Goal: Task Accomplishment & Management: Use online tool/utility

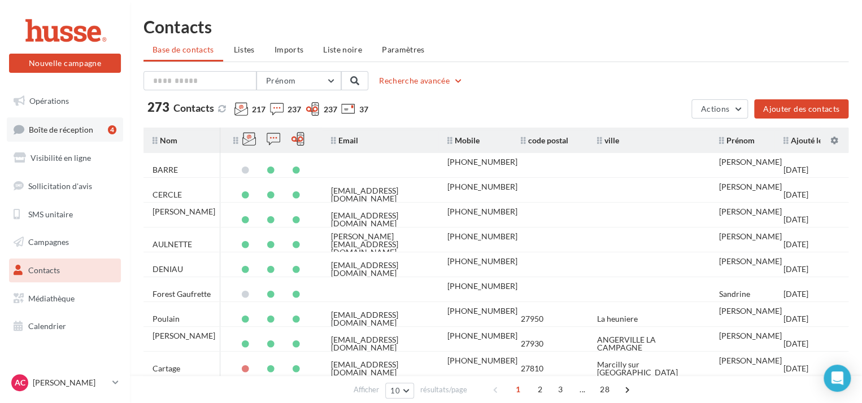
click at [86, 136] on link "Boîte de réception 4" at bounding box center [65, 130] width 116 height 24
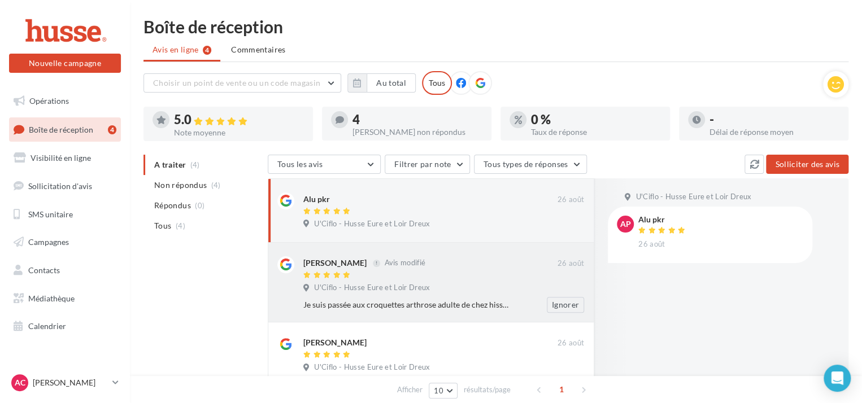
click at [438, 280] on div "[PERSON_NAME] Avis modifié [DATE] U'Ciflo - Husse Eure et Loir Dreux Je suis pa…" at bounding box center [443, 285] width 281 height 57
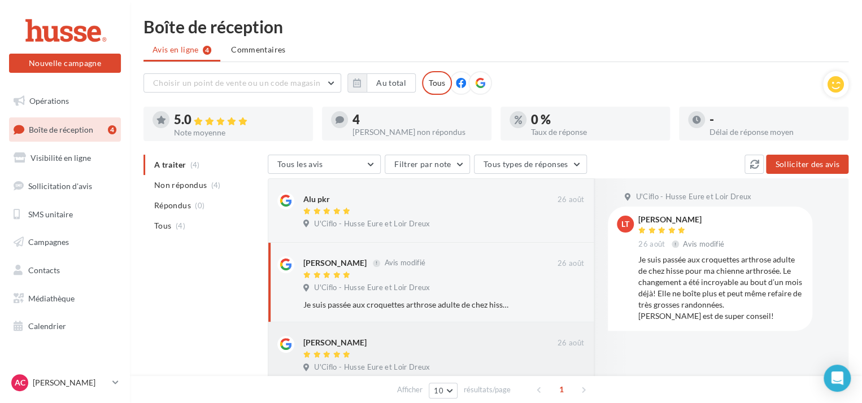
click at [437, 361] on div "[PERSON_NAME] [DATE] U'Ciflo - Husse Eure et Loir Dreux ⭐️⭐️⭐️⭐️⭐️ J’ai eu la c…" at bounding box center [443, 364] width 281 height 57
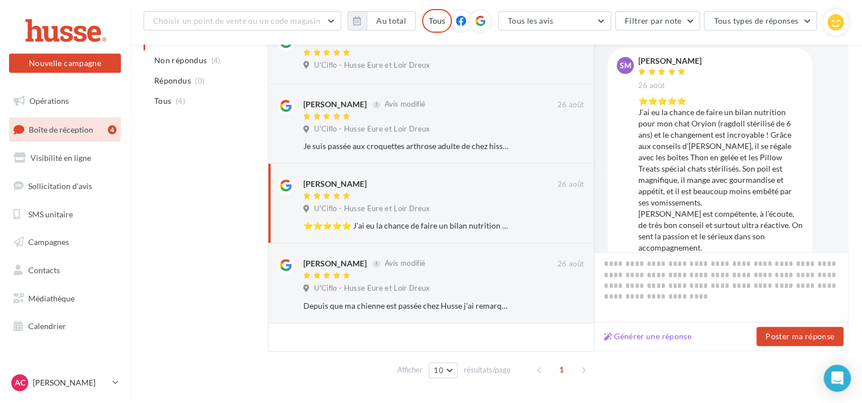
scroll to position [170, 0]
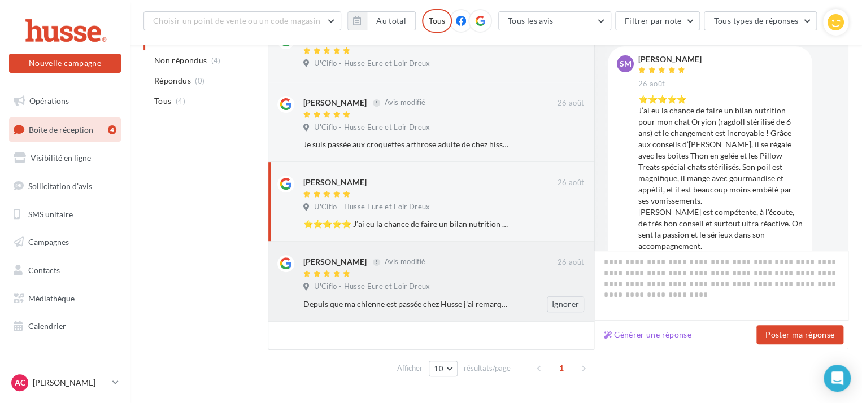
click at [452, 271] on div at bounding box center [430, 275] width 254 height 10
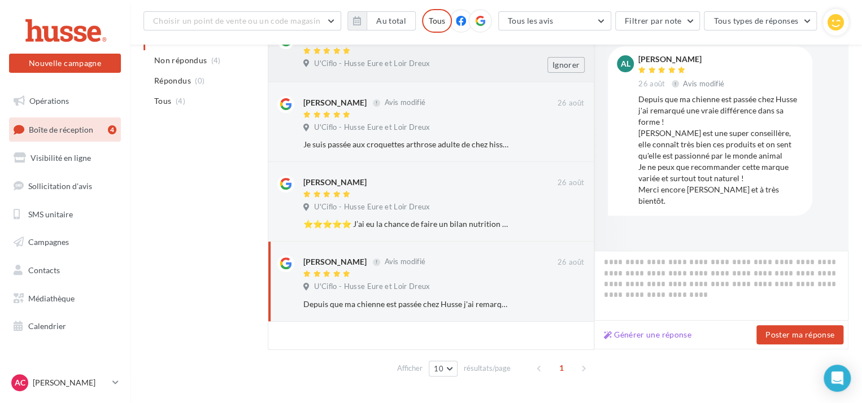
click at [428, 67] on div "U'Ciflo - Husse Eure et Loir Dreux" at bounding box center [368, 64] width 131 height 10
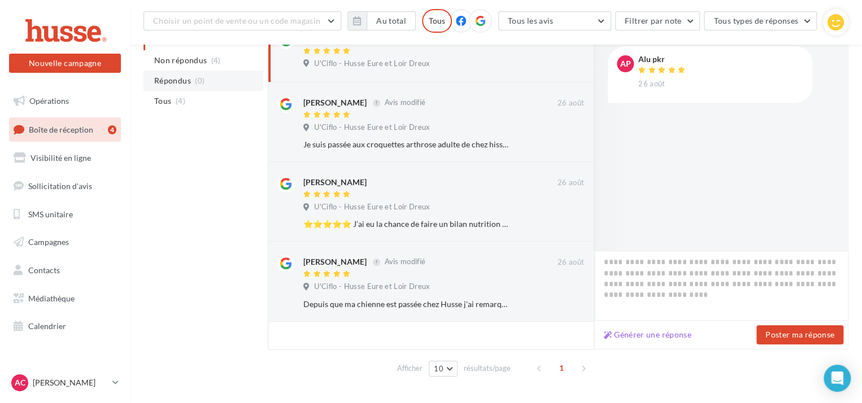
click at [187, 84] on span "Répondus" at bounding box center [172, 80] width 37 height 11
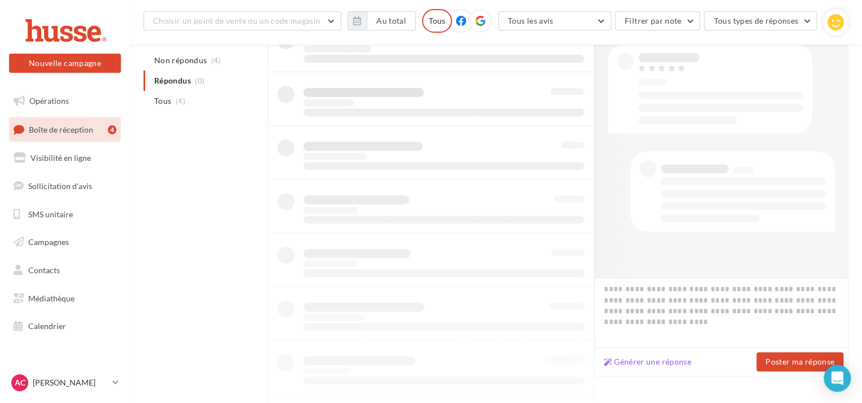
scroll to position [19, 0]
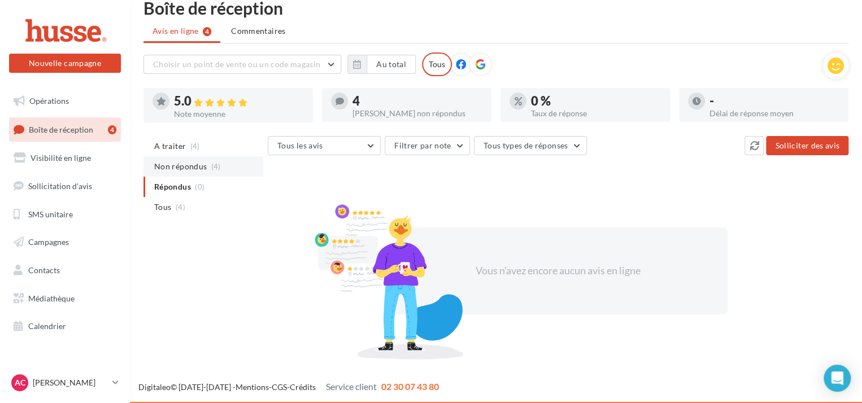
click at [181, 159] on li "Non répondus (4)" at bounding box center [204, 167] width 120 height 20
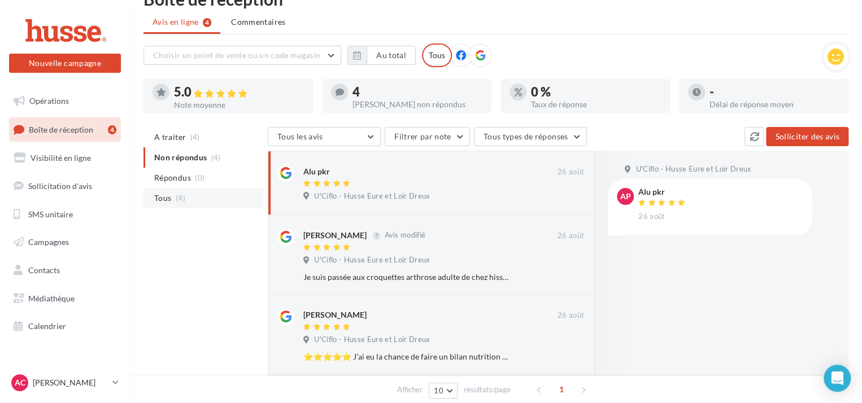
click at [166, 195] on span "Tous" at bounding box center [162, 198] width 17 height 11
click at [492, 172] on div "Alu pkr" at bounding box center [430, 171] width 254 height 12
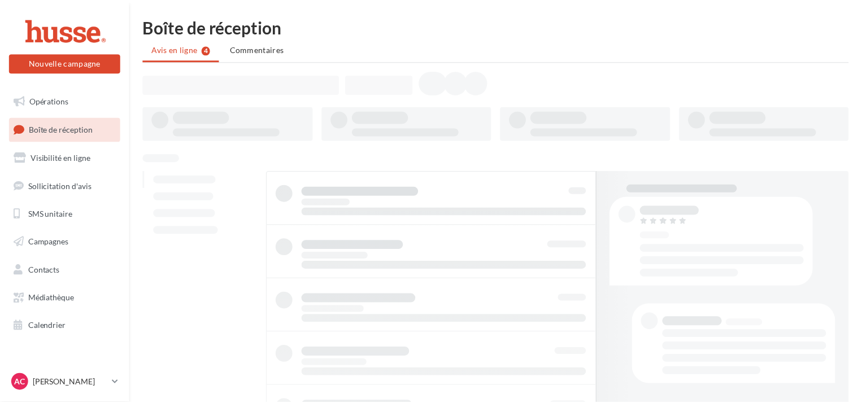
scroll to position [29, 0]
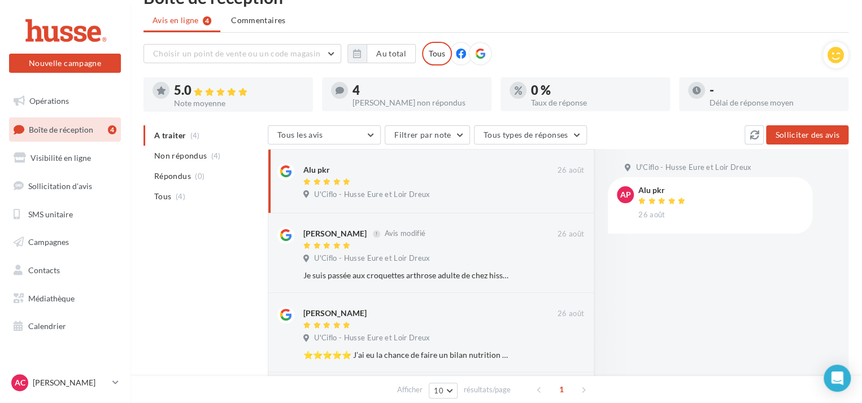
click at [482, 53] on icon at bounding box center [480, 54] width 10 height 10
click at [60, 105] on span "Opérations" at bounding box center [49, 101] width 40 height 10
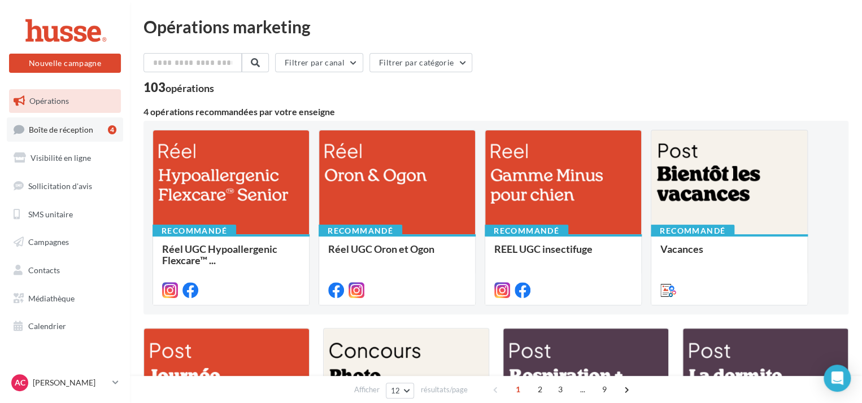
click at [62, 125] on span "Boîte de réception" at bounding box center [61, 129] width 64 height 10
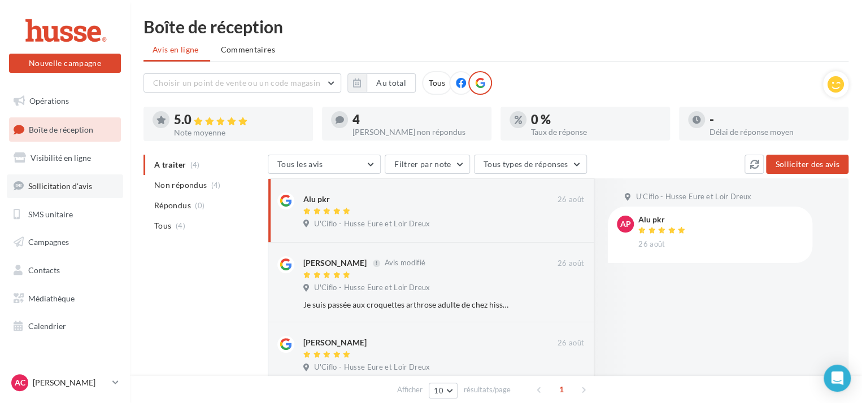
click at [71, 188] on span "Sollicitation d'avis" at bounding box center [60, 186] width 64 height 10
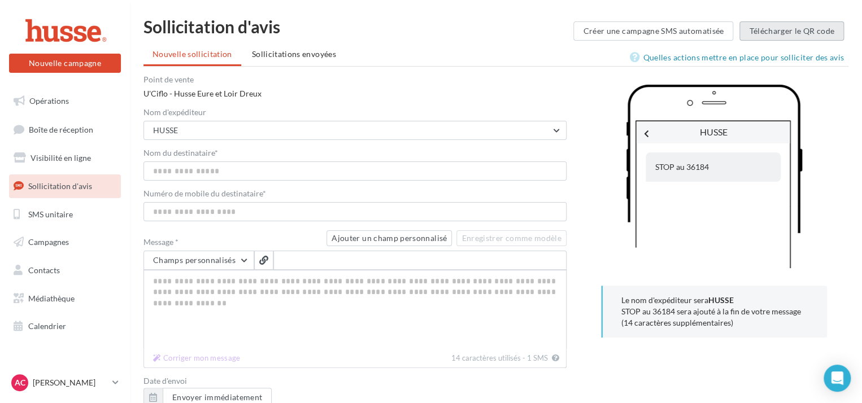
click at [788, 35] on button "Télécharger le QR code" at bounding box center [792, 30] width 105 height 19
click at [71, 103] on link "Opérations" at bounding box center [65, 101] width 116 height 24
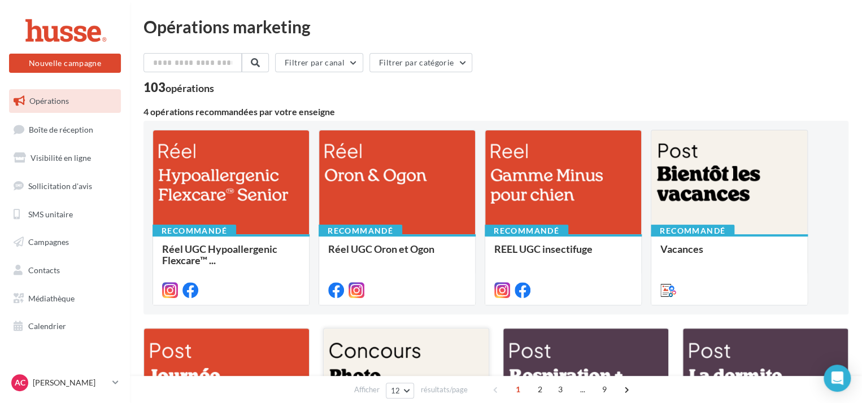
click at [428, 347] on div at bounding box center [406, 384] width 165 height 111
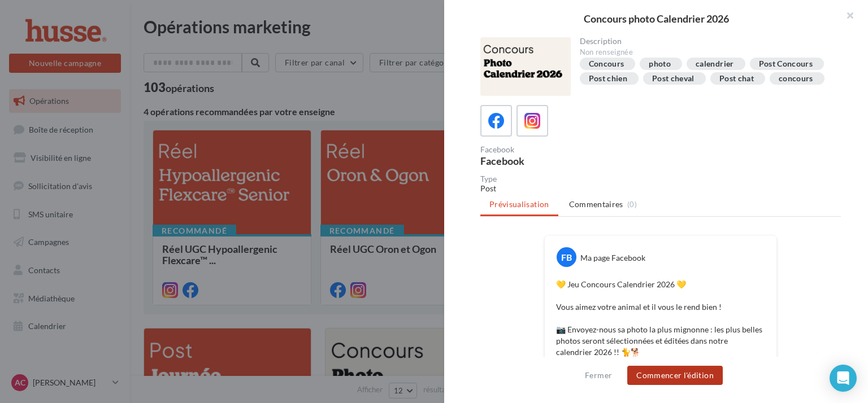
click at [669, 377] on button "Commencer l'édition" at bounding box center [674, 375] width 95 height 19
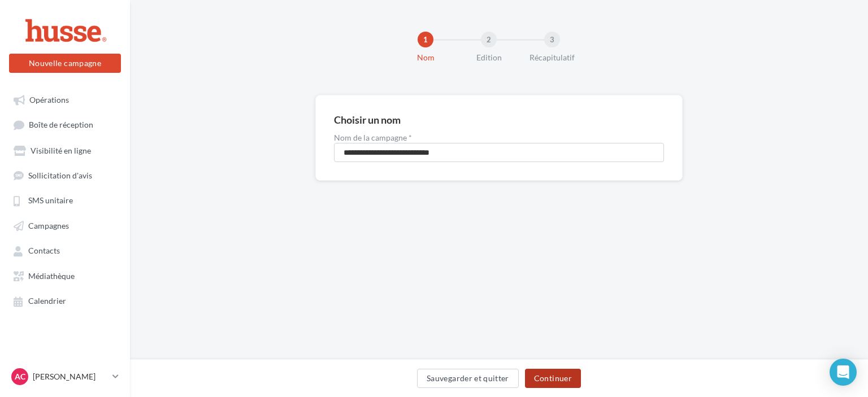
click at [560, 376] on button "Continuer" at bounding box center [553, 378] width 56 height 19
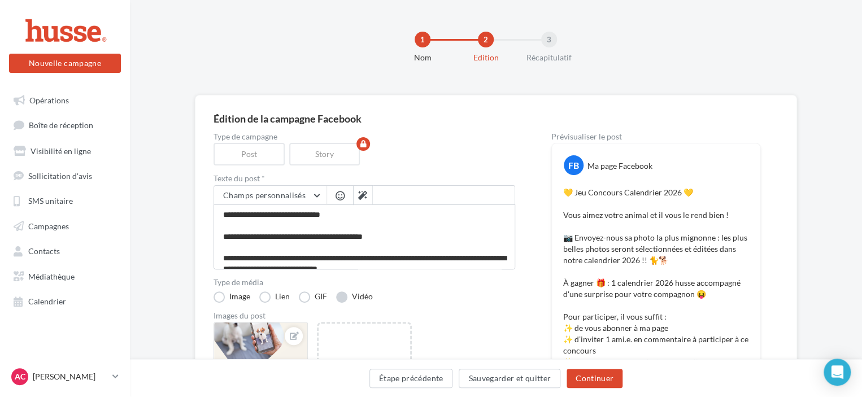
click at [344, 296] on label "Vidéo" at bounding box center [354, 297] width 37 height 11
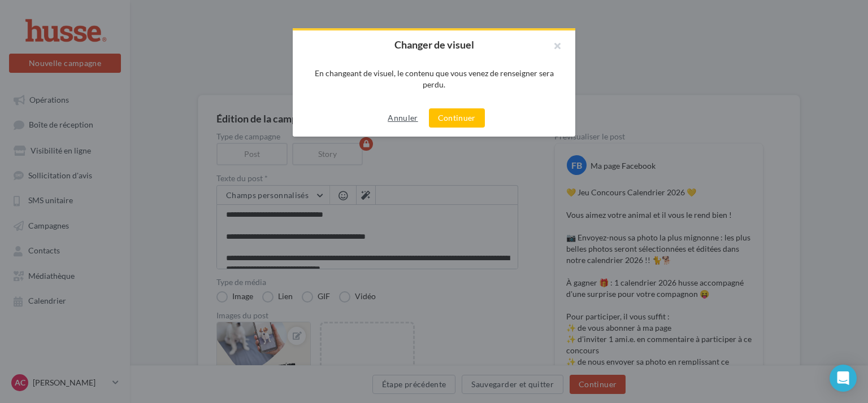
click at [394, 124] on button "Annuler" at bounding box center [402, 118] width 39 height 14
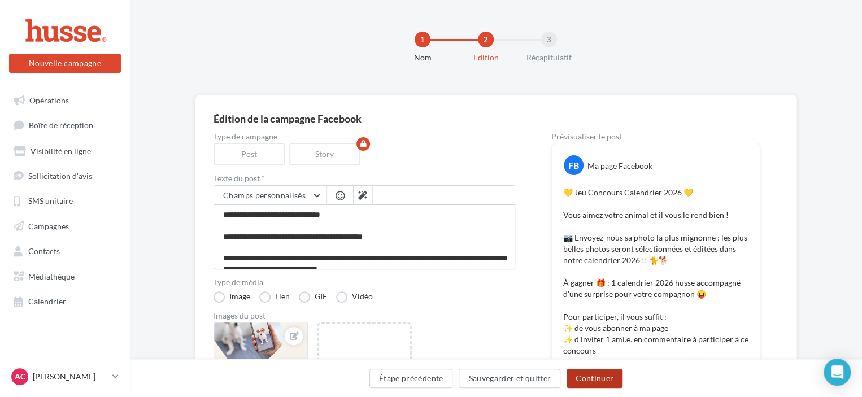
click at [590, 375] on button "Continuer" at bounding box center [595, 378] width 56 height 19
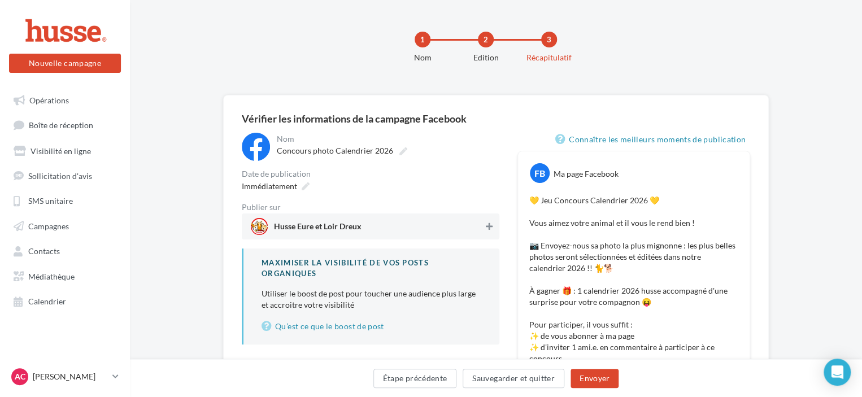
click at [488, 227] on icon at bounding box center [489, 227] width 7 height 8
click at [604, 380] on button "Envoyer" at bounding box center [595, 378] width 48 height 19
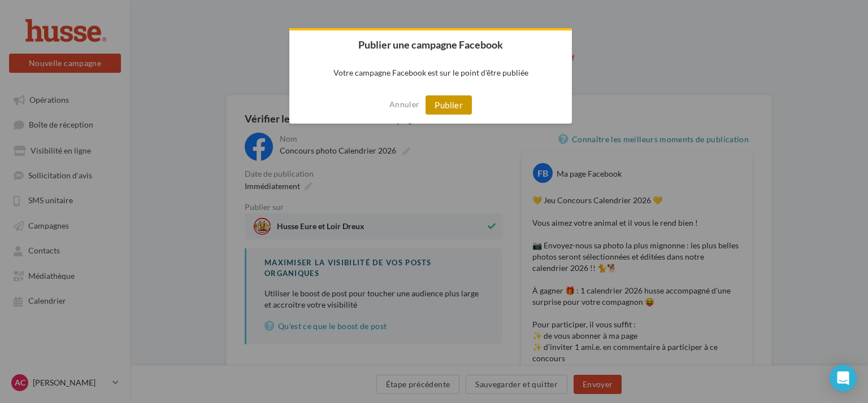
click at [452, 108] on button "Publier" at bounding box center [448, 104] width 46 height 19
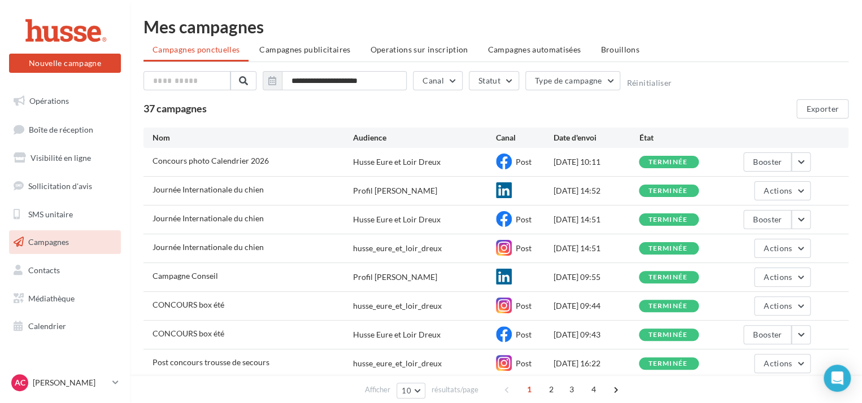
click at [69, 245] on link "Campagnes" at bounding box center [65, 243] width 116 height 24
click at [61, 102] on span "Opérations" at bounding box center [49, 101] width 40 height 10
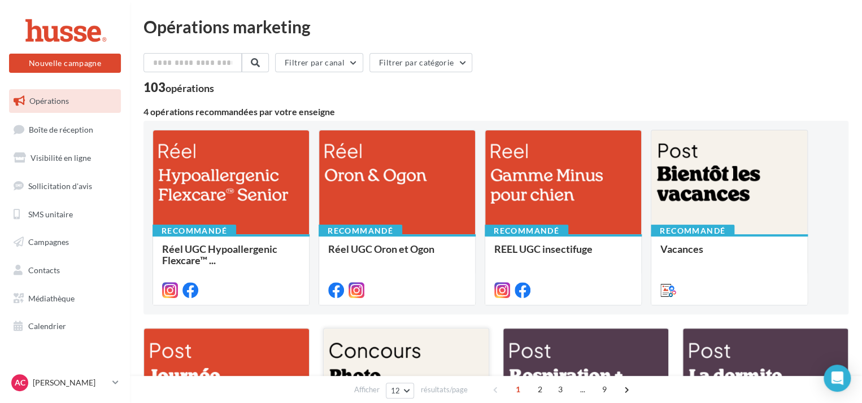
click at [371, 355] on div at bounding box center [406, 384] width 165 height 111
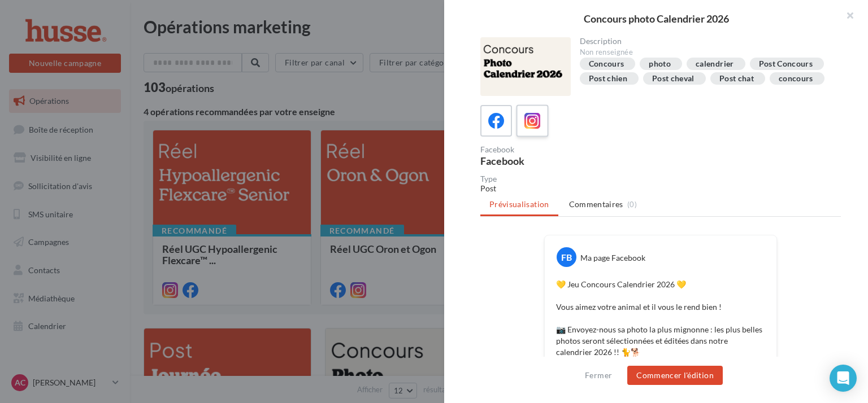
click at [541, 123] on div at bounding box center [532, 121] width 21 height 21
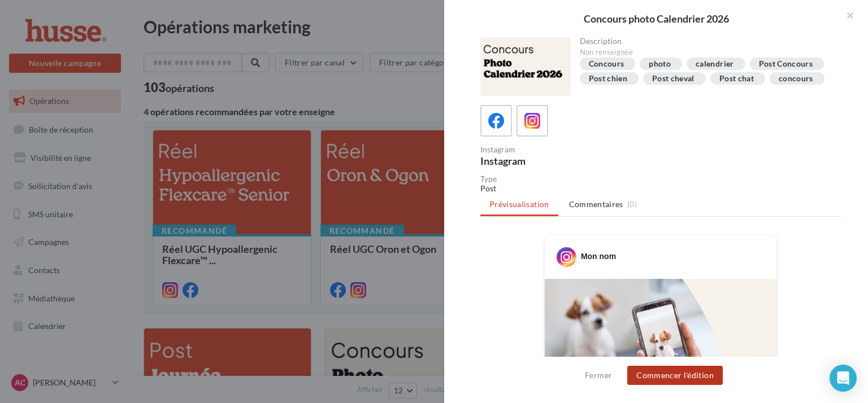
click at [686, 377] on button "Commencer l'édition" at bounding box center [674, 375] width 95 height 19
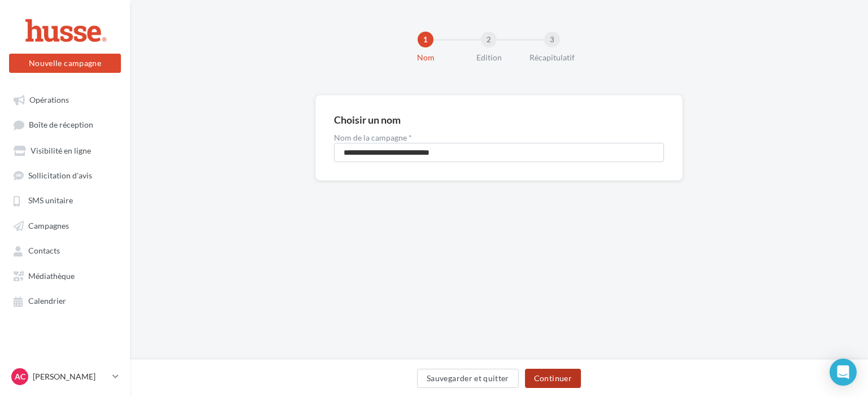
click at [555, 378] on button "Continuer" at bounding box center [553, 378] width 56 height 19
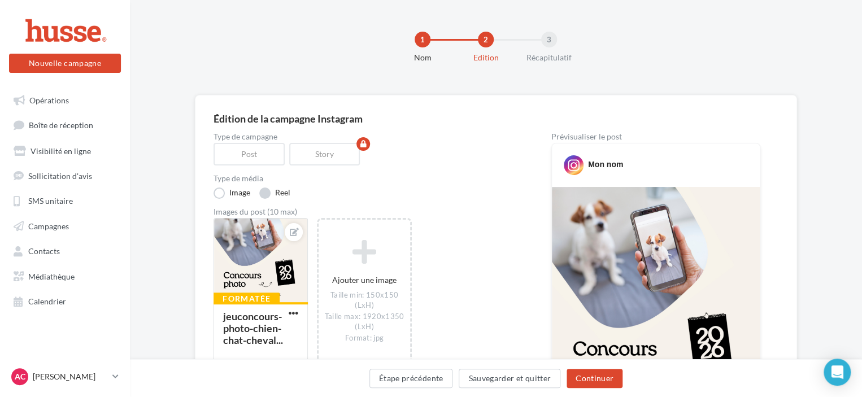
click at [266, 188] on label "Reel" at bounding box center [274, 193] width 31 height 11
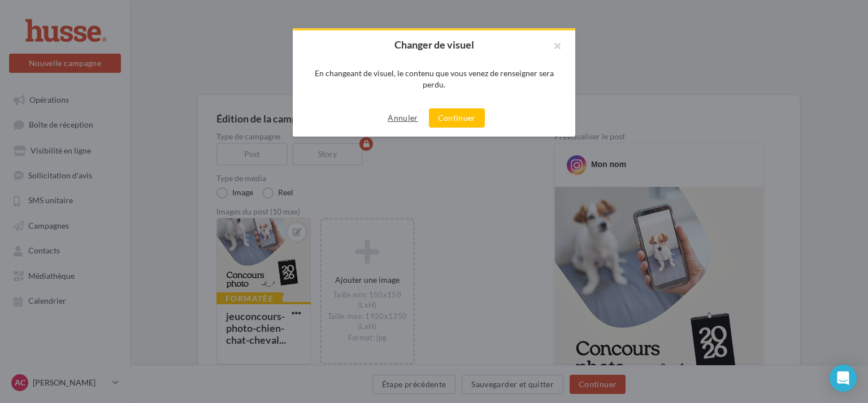
click at [411, 116] on button "Annuler" at bounding box center [402, 118] width 39 height 14
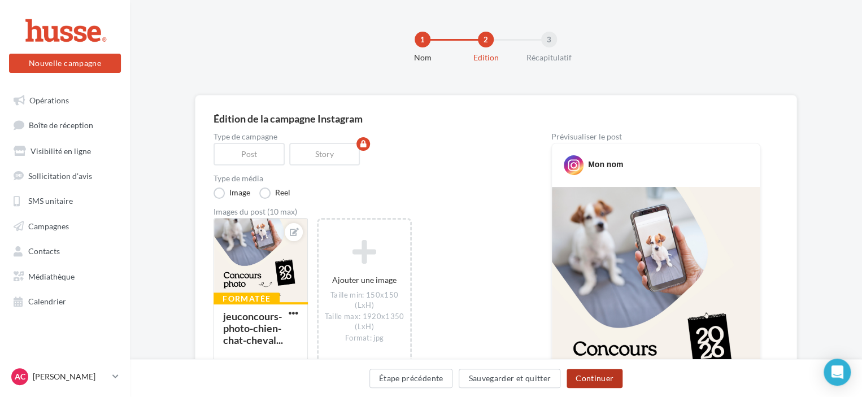
click at [610, 379] on button "Continuer" at bounding box center [595, 378] width 56 height 19
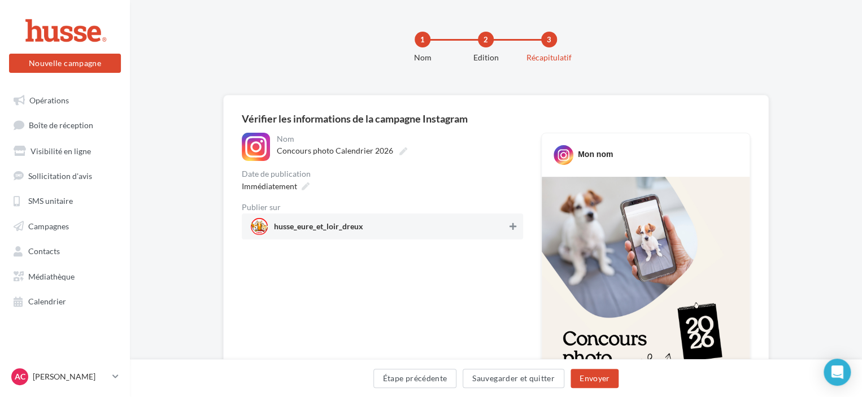
click at [508, 231] on button at bounding box center [512, 227] width 11 height 14
click at [601, 380] on button "Envoyer" at bounding box center [595, 378] width 48 height 19
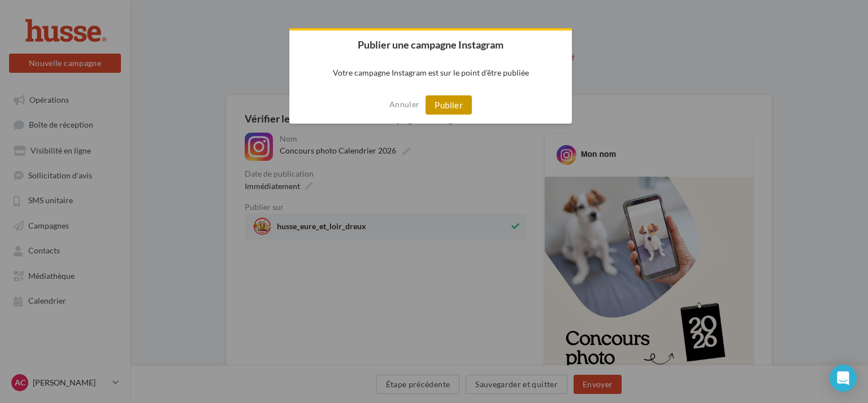
click at [460, 106] on button "Publier" at bounding box center [448, 104] width 46 height 19
